Goal: Use online tool/utility: Utilize a website feature to perform a specific function

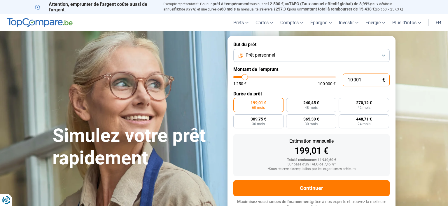
drag, startPoint x: 366, startPoint y: 79, endPoint x: 341, endPoint y: 79, distance: 25.1
click at [341, 79] on div "10 001 € 1 250 € 100 000 €" at bounding box center [311, 79] width 156 height 13
type input "5"
type input "1250"
type input "50"
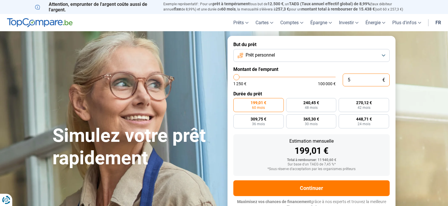
type input "1250"
type input "500"
type input "1250"
type input "5 000"
type input "5000"
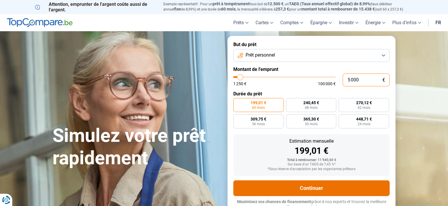
radio input "true"
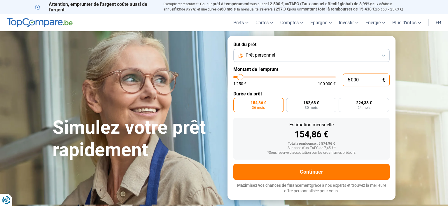
click at [350, 79] on input "5 000" at bounding box center [366, 79] width 47 height 13
type input "0"
type input "1250"
type input "4"
type input "1250"
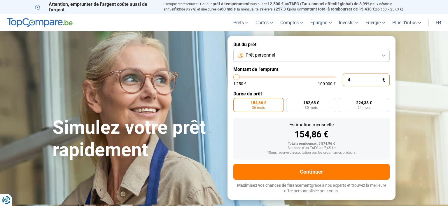
type input "40"
type input "1250"
type input "400"
type input "1250"
type input "4 000"
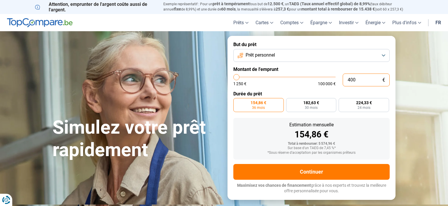
type input "4000"
drag, startPoint x: 348, startPoint y: 80, endPoint x: 351, endPoint y: 81, distance: 3.1
click at [351, 81] on input "4 000" at bounding box center [366, 79] width 47 height 13
type input "3 000"
type input "3000"
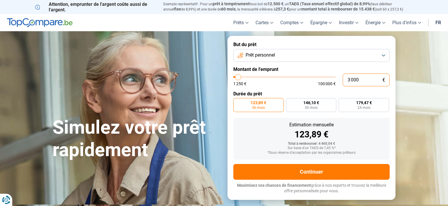
radio input "true"
type input "3 000"
